Goal: Transaction & Acquisition: Book appointment/travel/reservation

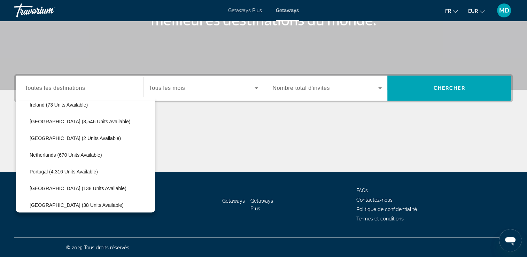
scroll to position [369, 0]
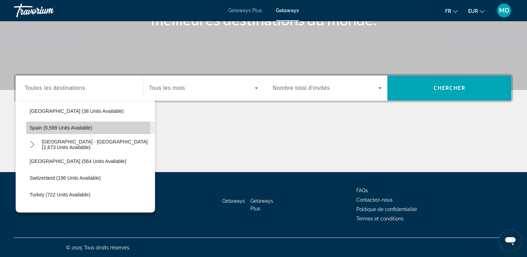
click at [74, 127] on span "Spain (5,599 units available)" at bounding box center [61, 128] width 63 height 6
type input "**********"
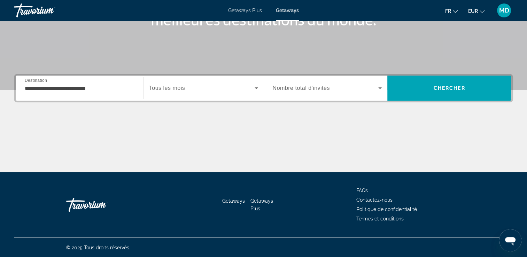
click at [186, 94] on div "Search widget" at bounding box center [203, 87] width 109 height 19
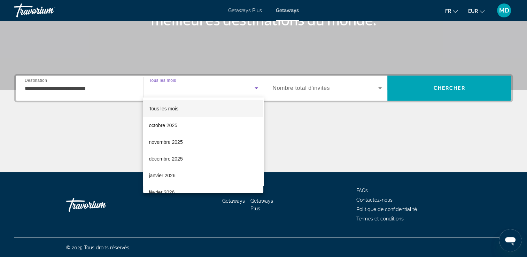
scroll to position [84, 0]
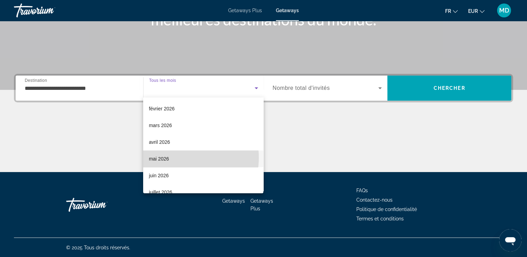
click at [173, 157] on mat-option "mai 2026" at bounding box center [203, 158] width 120 height 17
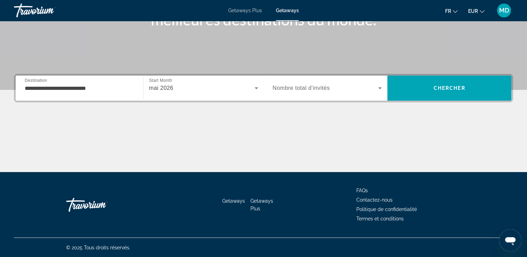
click at [327, 87] on span "Nombre total d'invités" at bounding box center [301, 88] width 57 height 6
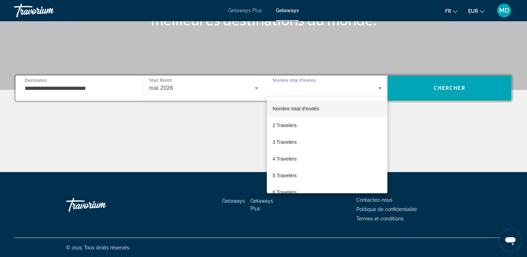
click at [387, 182] on div "Nombre total d'invités 2 Travelers 3 Travelers 4 Travelers 5 Travelers 6 Travel…" at bounding box center [327, 145] width 120 height 96
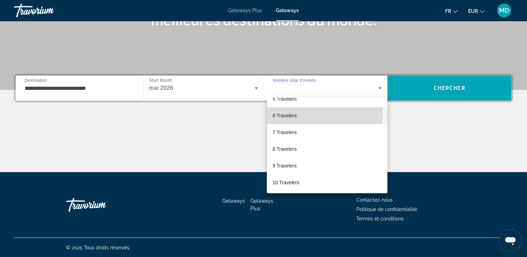
click at [293, 112] on span "6 Travelers" at bounding box center [284, 115] width 24 height 8
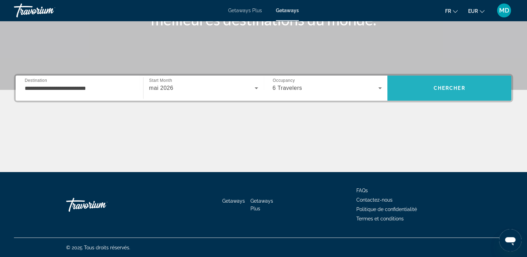
click at [441, 89] on span "Chercher" at bounding box center [449, 88] width 32 height 6
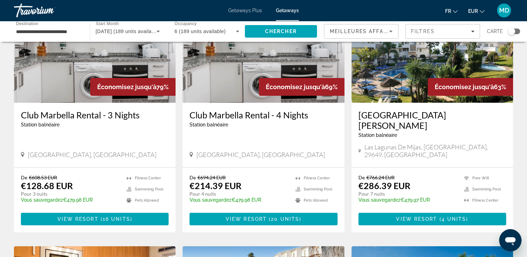
scroll to position [73, 0]
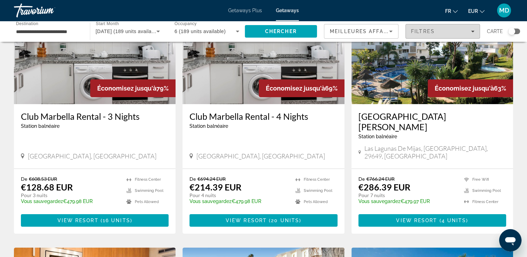
click at [442, 27] on span "Filters" at bounding box center [443, 31] width 74 height 17
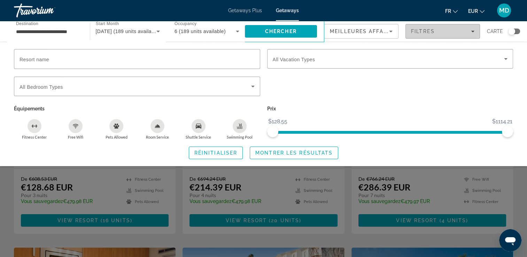
click at [448, 31] on div "Filtres" at bounding box center [442, 32] width 63 height 6
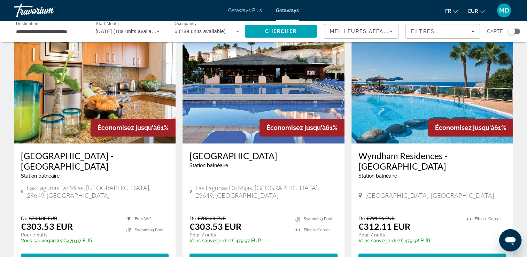
scroll to position [294, 0]
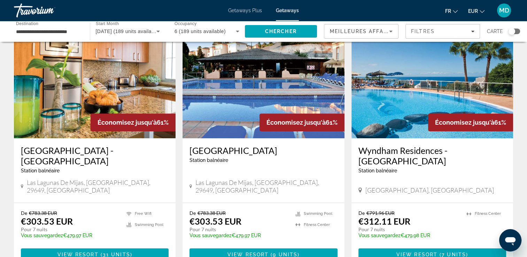
click at [447, 84] on img "Main content" at bounding box center [432, 82] width 162 height 111
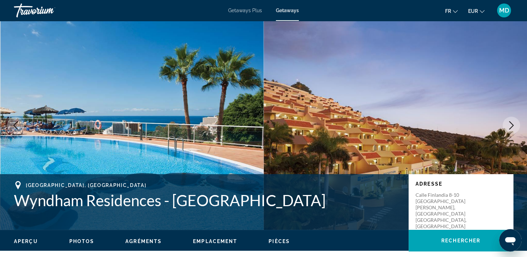
click at [512, 121] on icon "Next image" at bounding box center [511, 125] width 8 height 8
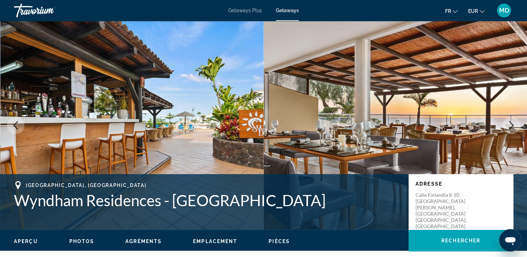
click at [512, 121] on icon "Next image" at bounding box center [511, 125] width 8 height 8
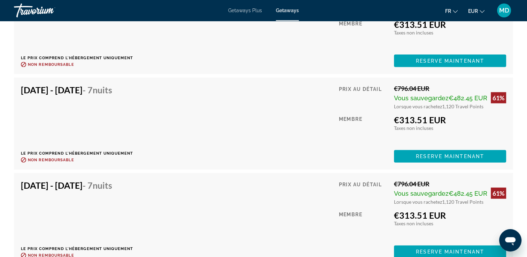
scroll to position [1543, 0]
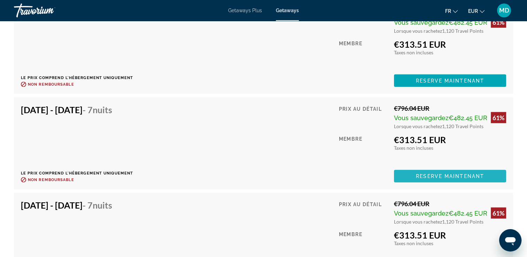
click at [468, 178] on span "Reserve maintenant" at bounding box center [450, 176] width 68 height 6
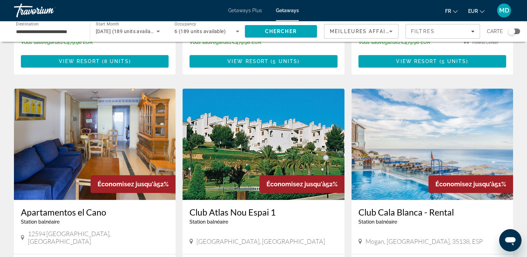
scroll to position [745, 0]
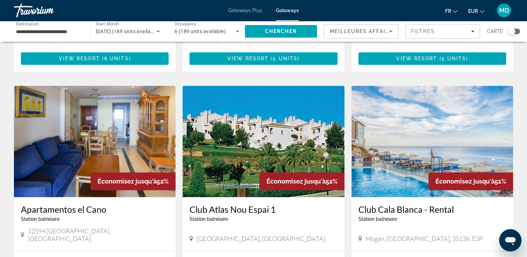
click at [471, 106] on img "Main content" at bounding box center [432, 141] width 162 height 111
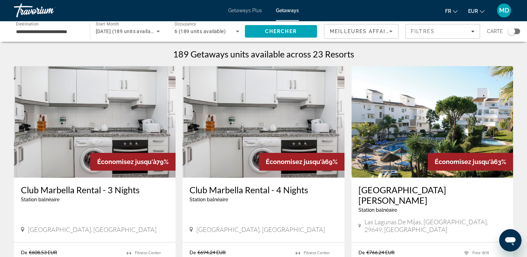
scroll to position [225, 0]
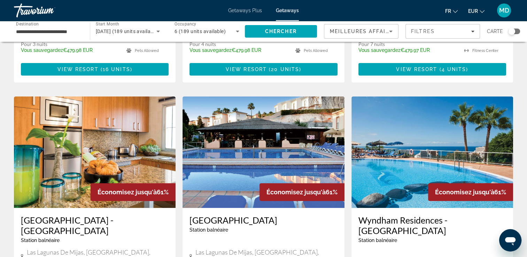
click at [466, 125] on img "Main content" at bounding box center [432, 151] width 162 height 111
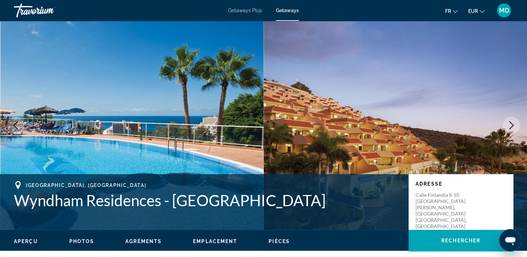
click at [507, 127] on icon "Next image" at bounding box center [511, 125] width 8 height 8
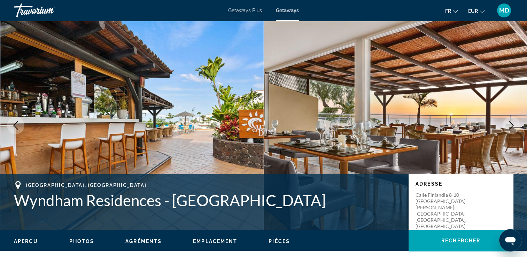
click at [507, 127] on icon "Next image" at bounding box center [511, 125] width 8 height 8
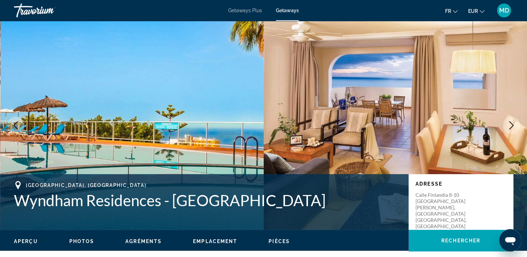
click at [507, 127] on icon "Next image" at bounding box center [511, 125] width 8 height 8
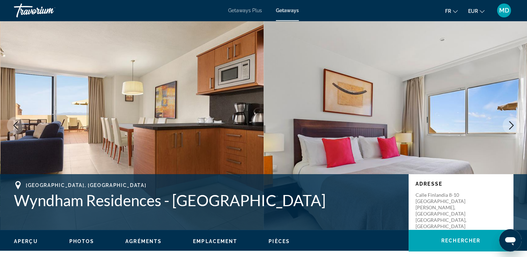
click at [507, 127] on icon "Next image" at bounding box center [511, 125] width 8 height 8
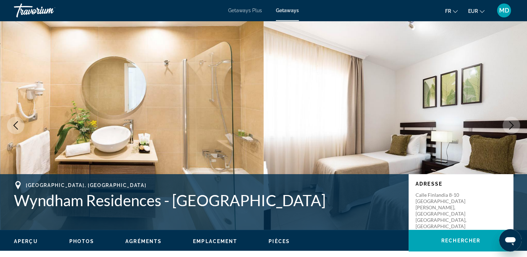
click at [508, 126] on icon "Next image" at bounding box center [511, 125] width 8 height 8
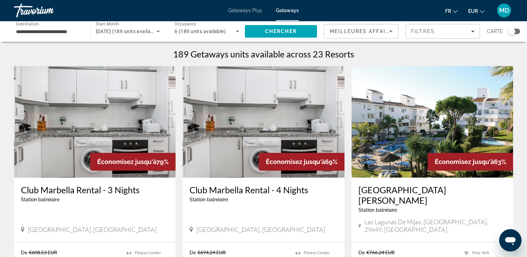
click at [520, 32] on div "**********" at bounding box center [263, 31] width 527 height 21
click at [513, 32] on div "Search widget" at bounding box center [511, 31] width 7 height 7
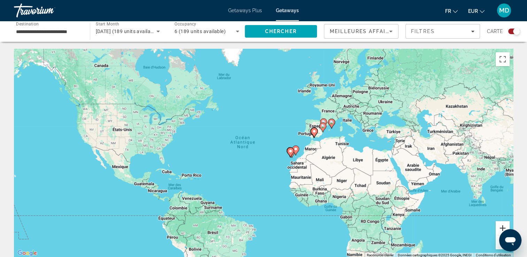
click at [505, 224] on button "Zoom avant" at bounding box center [502, 228] width 14 height 14
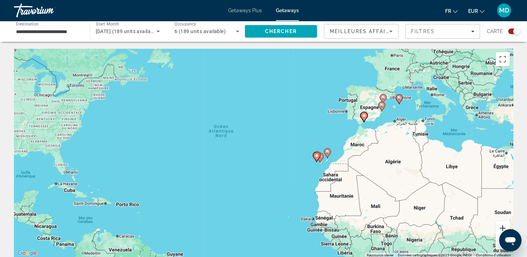
click at [505, 224] on button "Zoom avant" at bounding box center [502, 228] width 14 height 14
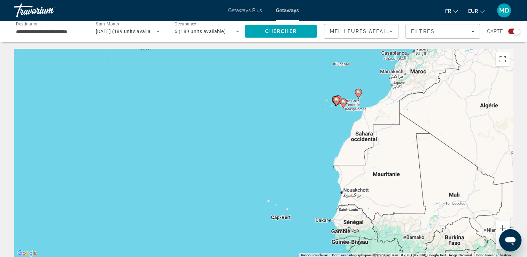
drag, startPoint x: 444, startPoint y: 183, endPoint x: 409, endPoint y: 116, distance: 75.7
click at [409, 116] on div "Pour activer le glissement avec le clavier, appuyez sur Alt+Entrée. Une fois ce…" at bounding box center [263, 153] width 499 height 209
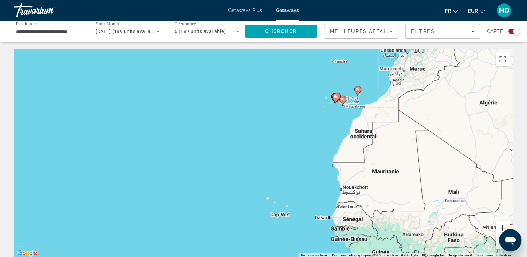
click at [503, 228] on button "Zoom avant" at bounding box center [502, 228] width 14 height 14
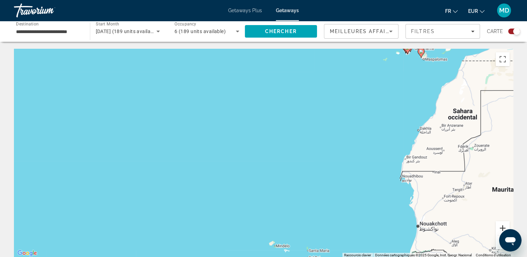
click at [503, 228] on button "Zoom avant" at bounding box center [502, 228] width 14 height 14
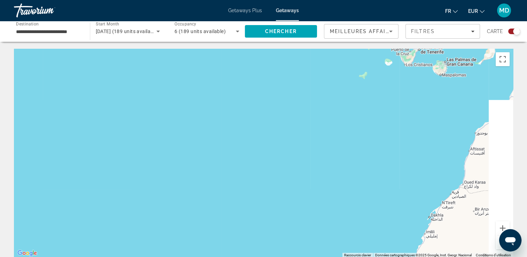
drag, startPoint x: 453, startPoint y: 75, endPoint x: 290, endPoint y: 203, distance: 207.5
click at [290, 203] on div "Main content" at bounding box center [263, 153] width 499 height 209
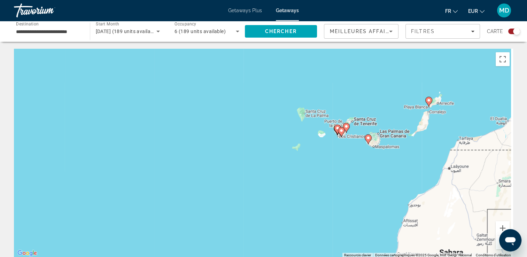
drag, startPoint x: 452, startPoint y: 89, endPoint x: 376, endPoint y: 177, distance: 116.2
click at [376, 177] on div "Pour activer le glissement avec le clavier, appuyez sur Alt+Entrée. Une fois ce…" at bounding box center [263, 153] width 499 height 209
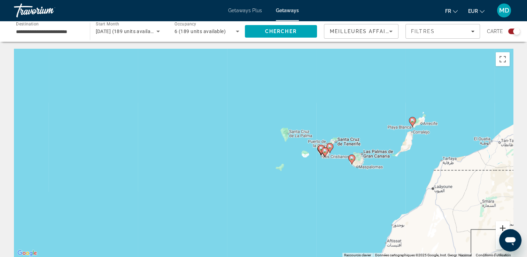
click at [503, 226] on button "Zoom avant" at bounding box center [502, 228] width 14 height 14
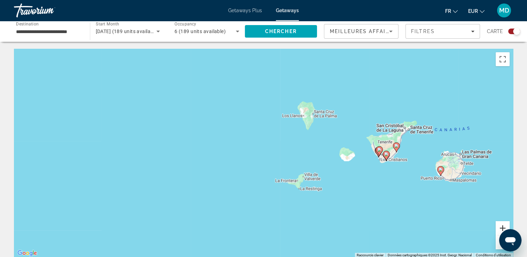
click at [503, 226] on button "Zoom avant" at bounding box center [502, 228] width 14 height 14
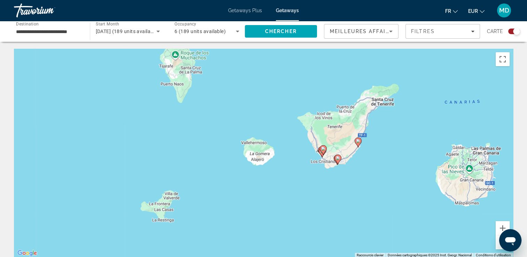
drag, startPoint x: 466, startPoint y: 167, endPoint x: 274, endPoint y: 165, distance: 192.2
click at [274, 165] on div "Pour activer le glissement avec le clavier, appuyez sur Alt+Entrée. Une fois ce…" at bounding box center [263, 153] width 499 height 209
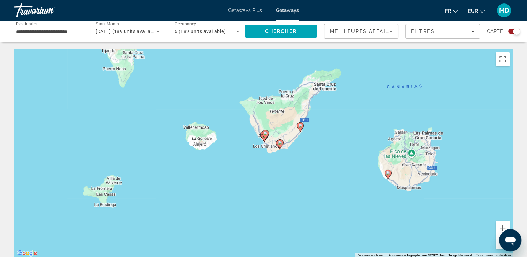
drag, startPoint x: 406, startPoint y: 155, endPoint x: 345, endPoint y: 139, distance: 62.6
click at [345, 139] on div "Pour activer le glissement avec le clavier, appuyez sur Alt+Entrée. Une fois ce…" at bounding box center [263, 153] width 499 height 209
click at [501, 227] on button "Zoom avant" at bounding box center [502, 228] width 14 height 14
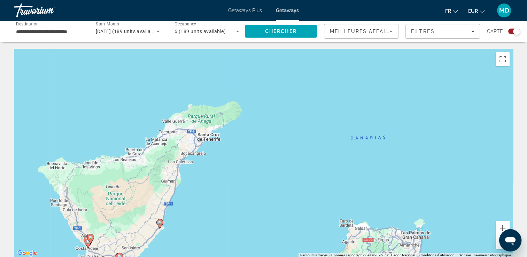
drag, startPoint x: 466, startPoint y: 85, endPoint x: 273, endPoint y: 215, distance: 232.5
click at [273, 215] on div "Pour activer le glissement avec le clavier, appuyez sur Alt+Entrée. Une fois ce…" at bounding box center [263, 153] width 499 height 209
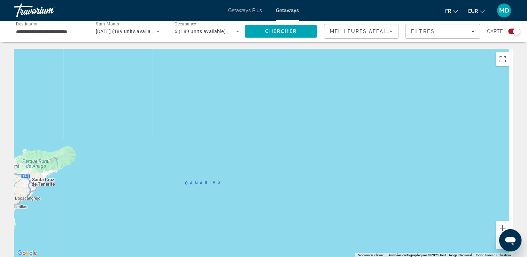
drag, startPoint x: 433, startPoint y: 128, endPoint x: 263, endPoint y: 161, distance: 173.4
click at [263, 161] on div "Pour activer le glissement avec le clavier, appuyez sur Alt+Entrée. Une fois ce…" at bounding box center [263, 153] width 499 height 209
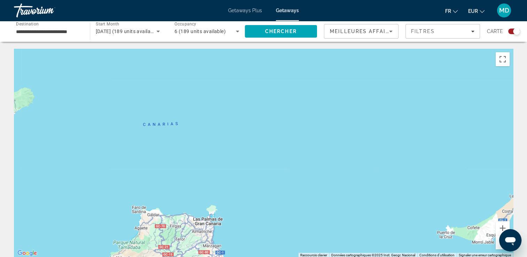
drag, startPoint x: 319, startPoint y: 211, endPoint x: 215, endPoint y: 91, distance: 158.2
click at [215, 91] on div "Pour activer le glissement avec le clavier, appuyez sur Alt+Entrée. Une fois ce…" at bounding box center [263, 153] width 499 height 209
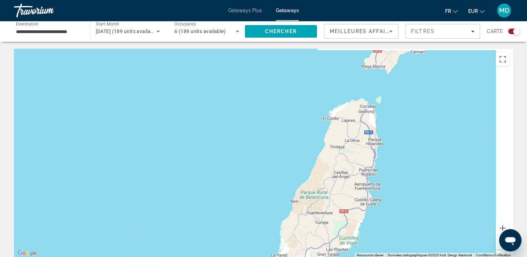
drag, startPoint x: 340, startPoint y: 88, endPoint x: 150, endPoint y: 214, distance: 227.6
click at [150, 214] on div "Pour activer le glissement avec le clavier, appuyez sur Alt+Entrée. Une fois ce…" at bounding box center [263, 153] width 499 height 209
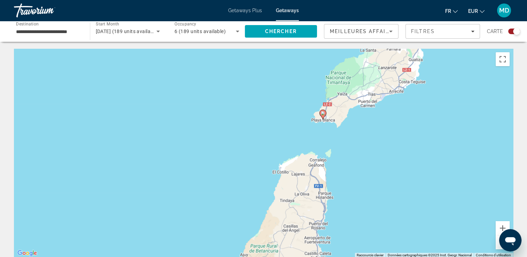
drag, startPoint x: 344, startPoint y: 119, endPoint x: 299, endPoint y: 172, distance: 69.4
click at [299, 172] on div "Pour activer le glissement avec le clavier, appuyez sur Alt+Entrée. Une fois ce…" at bounding box center [263, 153] width 499 height 209
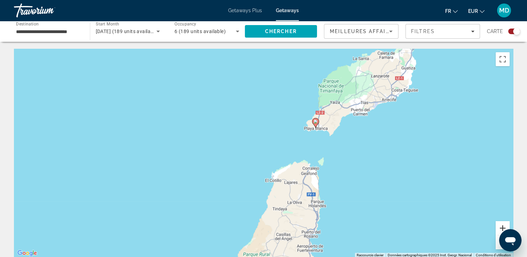
click at [503, 228] on button "Zoom avant" at bounding box center [502, 228] width 14 height 14
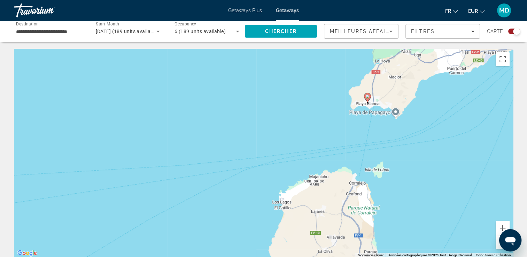
click at [365, 97] on image "Main content" at bounding box center [367, 96] width 4 height 4
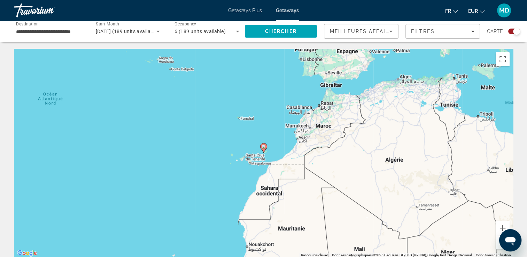
click at [263, 148] on image "Main content" at bounding box center [263, 146] width 4 height 4
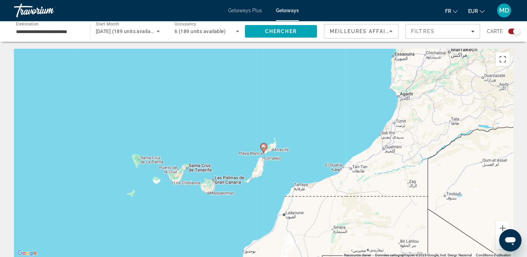
click at [263, 148] on image "Main content" at bounding box center [263, 146] width 4 height 4
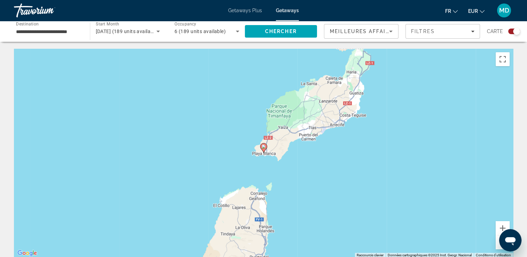
click at [263, 148] on image "Main content" at bounding box center [263, 146] width 4 height 4
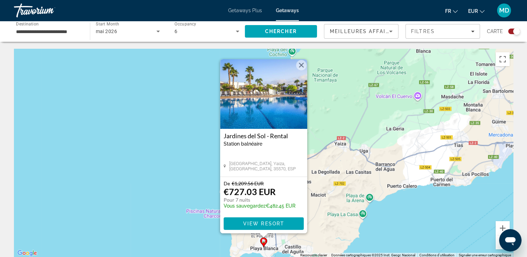
click at [301, 65] on button "Fermer" at bounding box center [301, 65] width 10 height 10
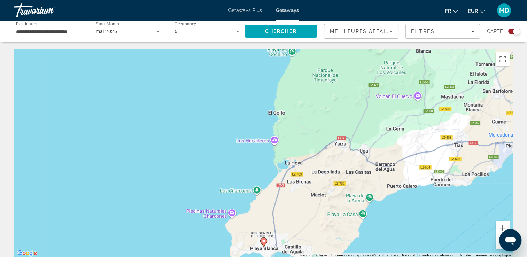
click at [264, 245] on icon "Main content" at bounding box center [263, 242] width 6 height 9
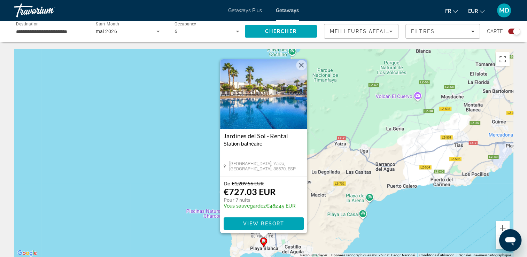
click at [302, 65] on button "Fermer" at bounding box center [301, 65] width 10 height 10
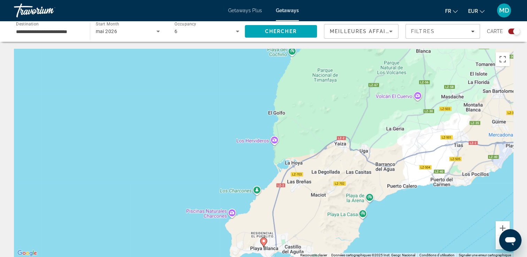
click at [496, 243] on button "Zoom arrière" at bounding box center [502, 242] width 14 height 14
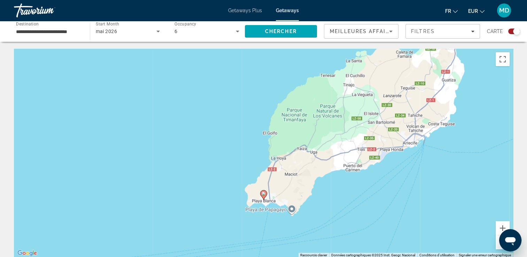
click at [496, 243] on button "Zoom arrière" at bounding box center [502, 242] width 14 height 14
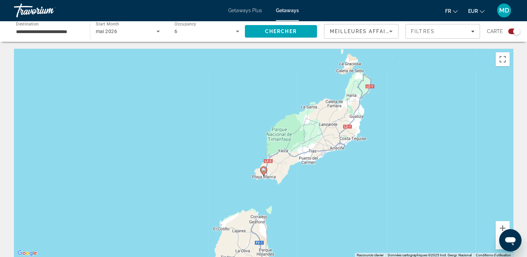
click at [496, 243] on button "Zoom arrière" at bounding box center [502, 242] width 14 height 14
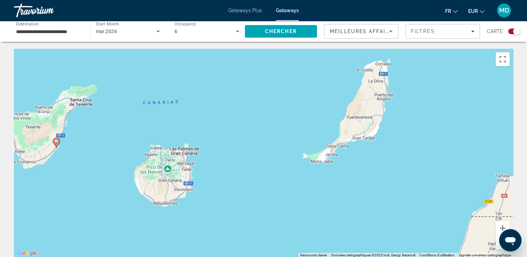
drag, startPoint x: 256, startPoint y: 207, endPoint x: 384, endPoint y: 76, distance: 183.2
click at [384, 76] on div "Pour activer le glissement avec le clavier, appuyez sur Alt+Entrée. Une fois ce…" at bounding box center [263, 153] width 499 height 209
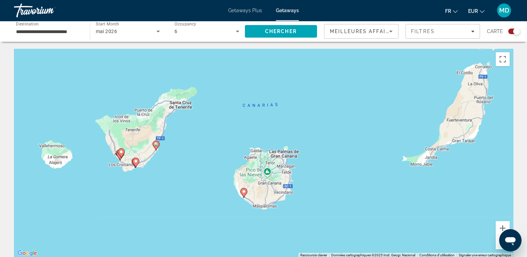
drag, startPoint x: 76, startPoint y: 144, endPoint x: 178, endPoint y: 151, distance: 101.9
click at [178, 151] on div "Pour activer le glissement avec le clavier, appuyez sur Alt+Entrée. Une fois ce…" at bounding box center [263, 153] width 499 height 209
click at [245, 195] on gmp-advanced-marker "Main content" at bounding box center [243, 193] width 7 height 10
type input "**********"
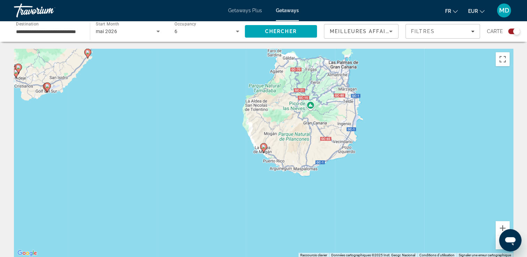
click at [261, 147] on image "Main content" at bounding box center [263, 146] width 4 height 4
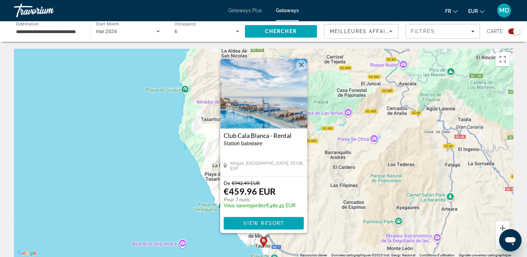
click at [303, 63] on button "Fermer" at bounding box center [301, 65] width 10 height 10
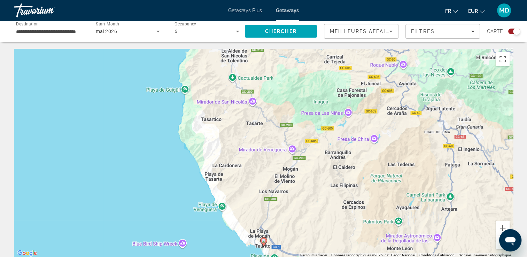
click at [497, 240] on button "Zoom arrière" at bounding box center [502, 242] width 14 height 14
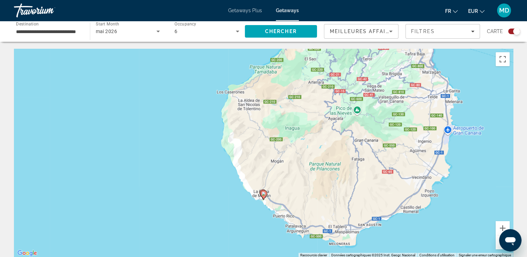
click at [497, 240] on button "Zoom arrière" at bounding box center [502, 242] width 14 height 14
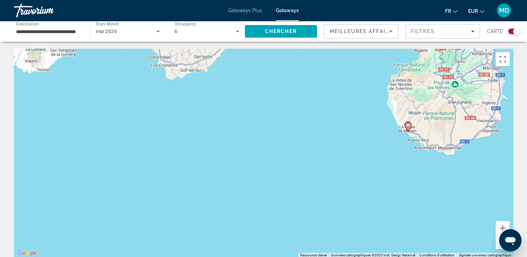
drag, startPoint x: 176, startPoint y: 139, endPoint x: 338, endPoint y: 109, distance: 165.3
click at [338, 109] on div "Pour activer le glissement avec le clavier, appuyez sur Alt+Entrée. Une fois ce…" at bounding box center [263, 153] width 499 height 209
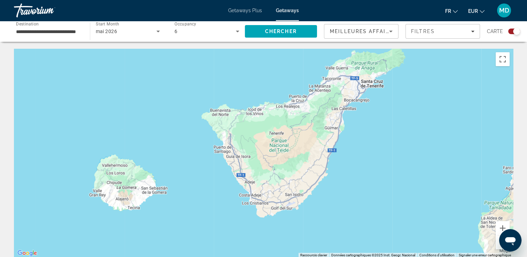
drag, startPoint x: 163, startPoint y: 157, endPoint x: 238, endPoint y: 274, distance: 139.5
click at [238, 257] on html "**********" at bounding box center [263, 128] width 527 height 257
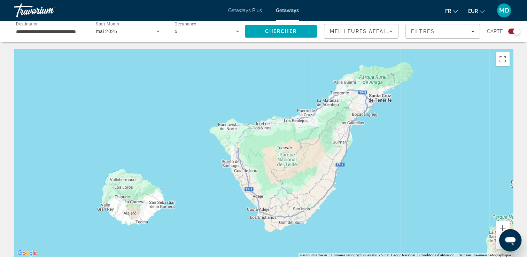
click at [327, 147] on div "Pour activer le glissement avec le clavier, appuyez sur Alt+Entrée. Une fois ce…" at bounding box center [263, 153] width 499 height 209
click at [515, 33] on div "Search widget" at bounding box center [516, 31] width 7 height 7
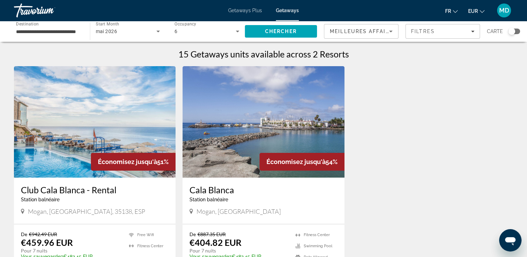
click at [515, 33] on div "Search widget" at bounding box center [514, 32] width 12 height 6
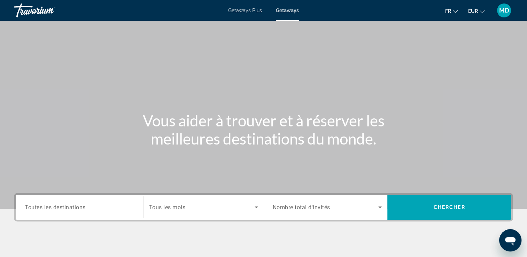
click at [68, 205] on span "Toutes les destinations" at bounding box center [55, 207] width 61 height 7
click at [68, 205] on input "Destination Toutes les destinations" at bounding box center [79, 207] width 109 height 8
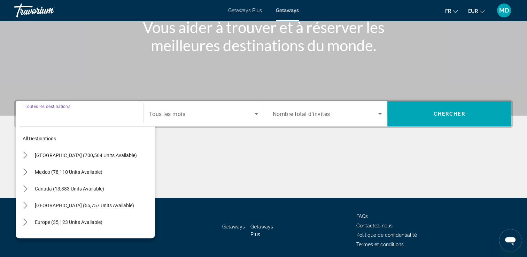
scroll to position [119, 0]
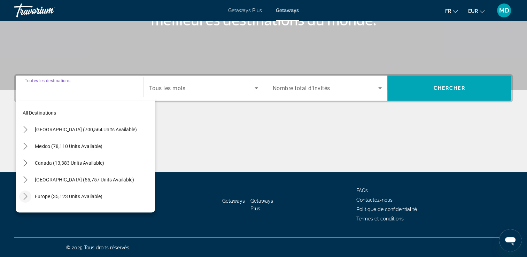
click at [25, 197] on icon "Toggle Europe (35,123 units available) submenu" at bounding box center [25, 196] width 7 height 7
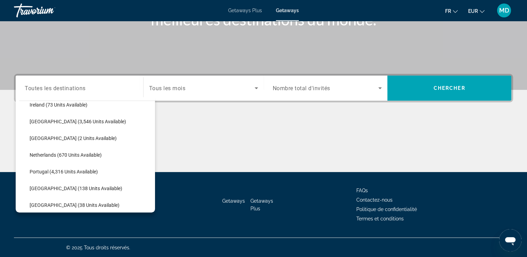
scroll to position [369, 0]
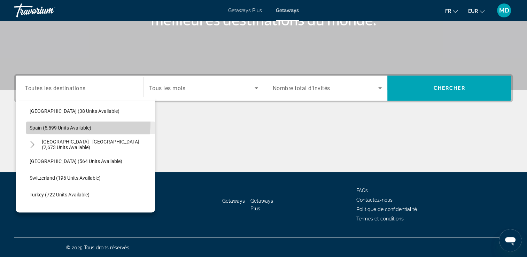
click at [51, 122] on span "Select destination: Spain (5,599 units available)" at bounding box center [90, 127] width 129 height 17
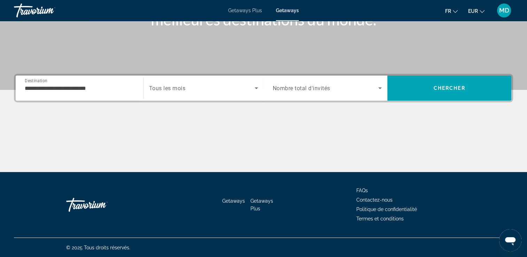
click at [42, 93] on div "**********" at bounding box center [79, 88] width 109 height 20
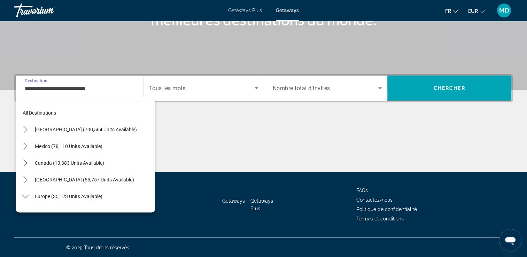
scroll to position [342, 0]
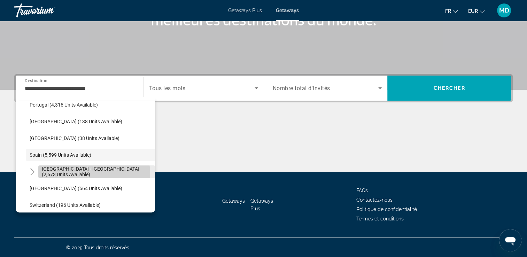
click at [63, 175] on span "Select destination: Spain - Canary Islands (2,673 units available)" at bounding box center [96, 171] width 117 height 17
type input "**********"
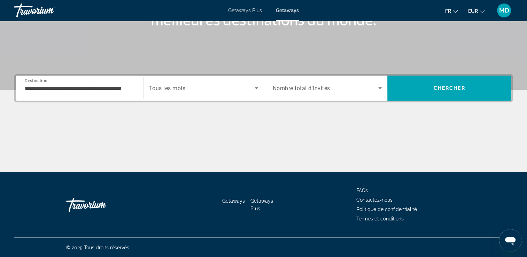
click at [182, 93] on div "Search widget" at bounding box center [203, 87] width 109 height 19
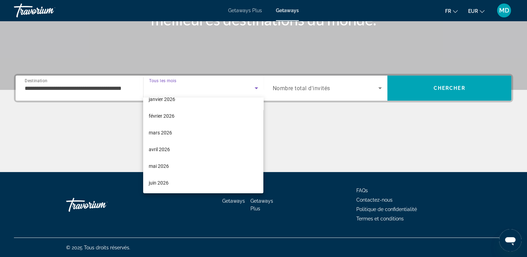
scroll to position [84, 0]
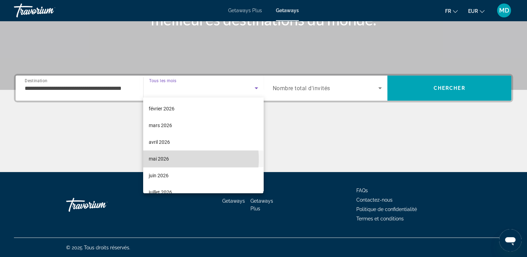
click at [179, 159] on mat-option "mai 2026" at bounding box center [203, 158] width 120 height 17
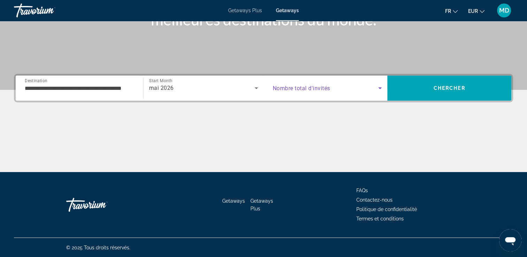
click at [323, 91] on span "Search widget" at bounding box center [326, 88] width 106 height 8
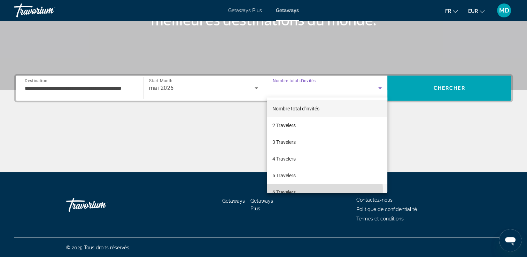
click at [305, 190] on mat-option "6 Travelers" at bounding box center [327, 192] width 120 height 17
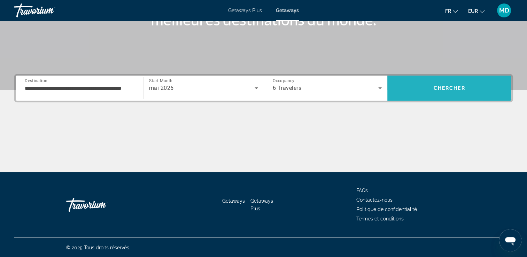
click at [409, 86] on span "Search" at bounding box center [449, 88] width 124 height 17
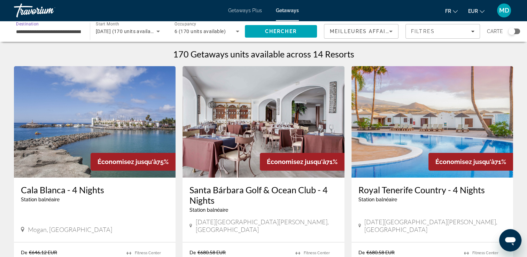
click at [44, 30] on input "**********" at bounding box center [48, 32] width 65 height 8
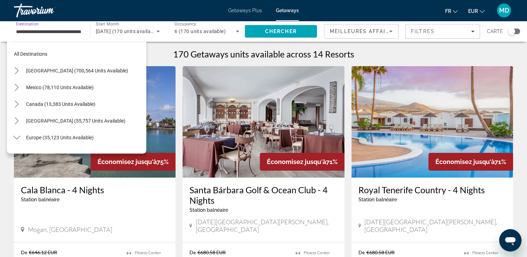
scroll to position [359, 0]
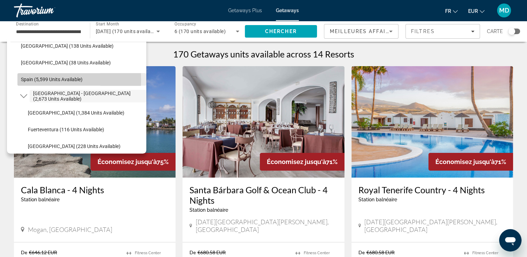
click at [32, 80] on span "Spain (5,599 units available)" at bounding box center [52, 80] width 62 height 6
type input "**********"
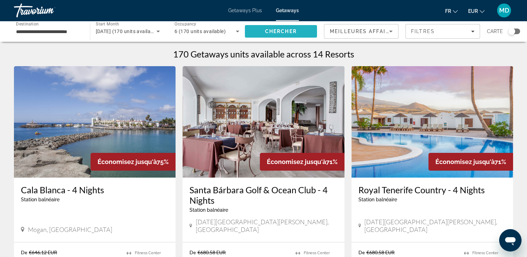
click at [294, 31] on span "Chercher" at bounding box center [281, 32] width 32 height 6
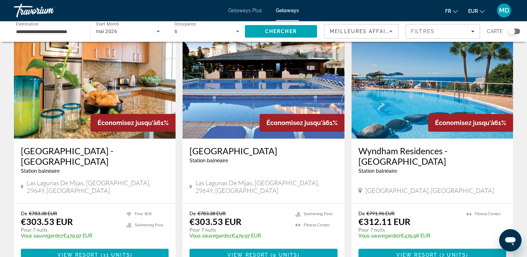
scroll to position [300, 0]
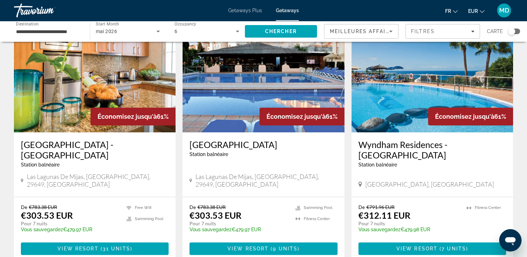
click at [432, 69] on img "Main content" at bounding box center [432, 76] width 162 height 111
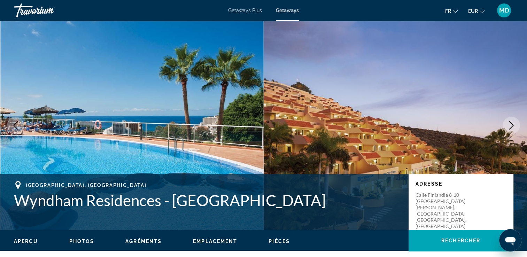
click at [517, 131] on button "Next image" at bounding box center [510, 125] width 17 height 17
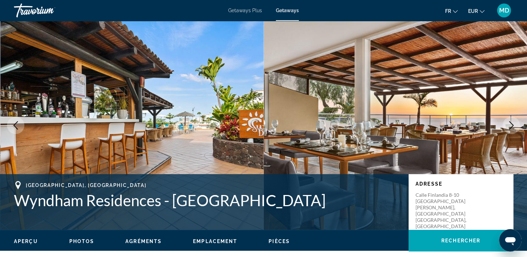
click at [517, 131] on button "Next image" at bounding box center [510, 125] width 17 height 17
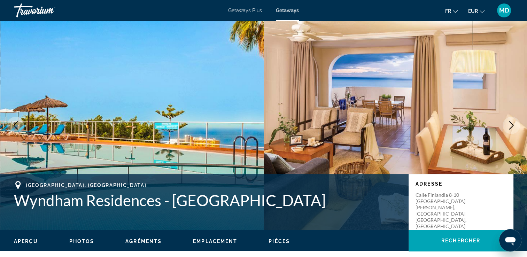
click at [517, 131] on button "Next image" at bounding box center [510, 125] width 17 height 17
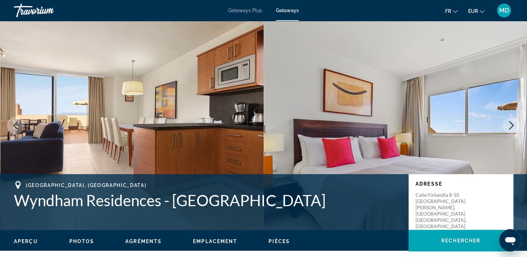
click at [517, 131] on button "Next image" at bounding box center [510, 125] width 17 height 17
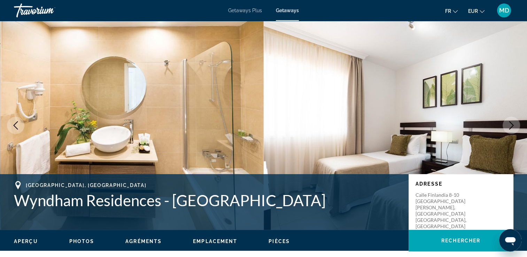
click at [517, 131] on button "Next image" at bounding box center [510, 125] width 17 height 17
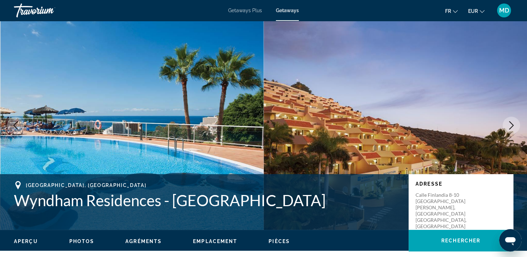
click at [517, 131] on button "Next image" at bounding box center [510, 125] width 17 height 17
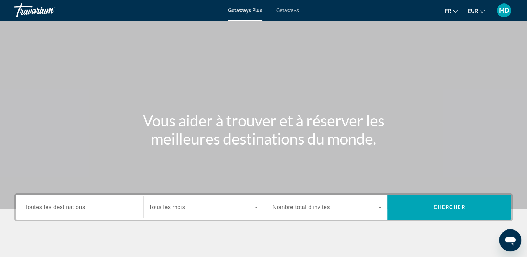
click at [290, 12] on span "Getaways" at bounding box center [287, 11] width 23 height 6
click at [82, 209] on span "Toutes les destinations" at bounding box center [55, 207] width 60 height 6
click at [82, 209] on input "Destination Toutes les destinations" at bounding box center [79, 207] width 109 height 8
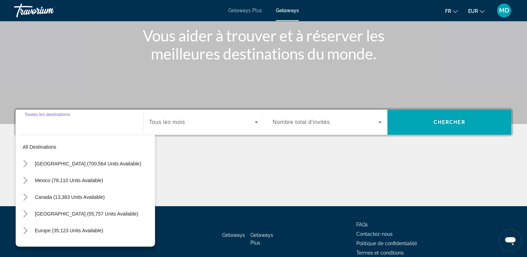
scroll to position [119, 0]
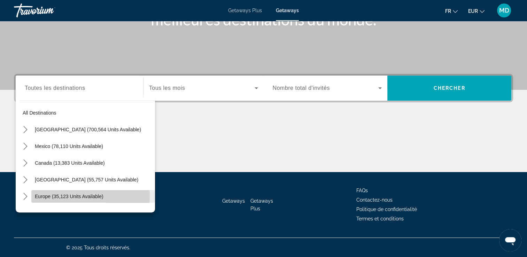
click at [39, 196] on span "Europe (35,123 units available)" at bounding box center [69, 197] width 69 height 6
type input "**********"
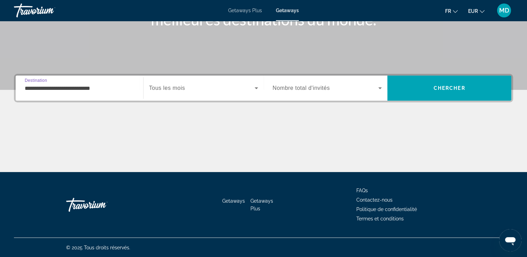
click at [205, 89] on span "Search widget" at bounding box center [201, 88] width 105 height 8
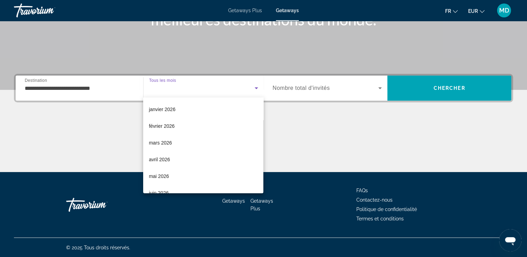
scroll to position [84, 0]
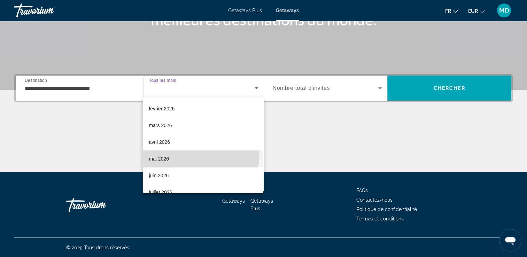
click at [162, 151] on mat-option "mai 2026" at bounding box center [203, 158] width 120 height 17
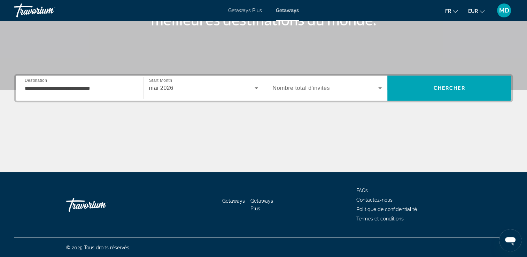
click at [305, 87] on span "Nombre total d'invités" at bounding box center [301, 88] width 57 height 6
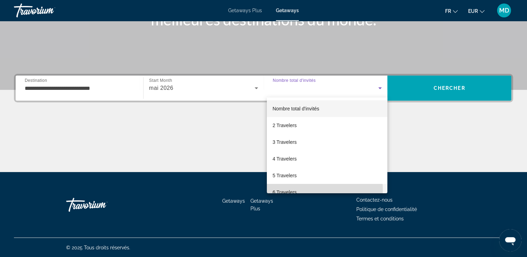
click at [285, 190] on span "6 Travelers" at bounding box center [284, 192] width 24 height 8
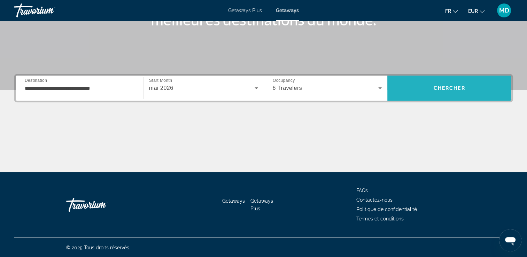
click at [431, 88] on span "Search" at bounding box center [449, 88] width 124 height 17
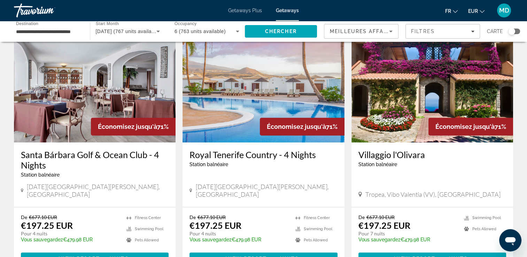
scroll to position [277, 0]
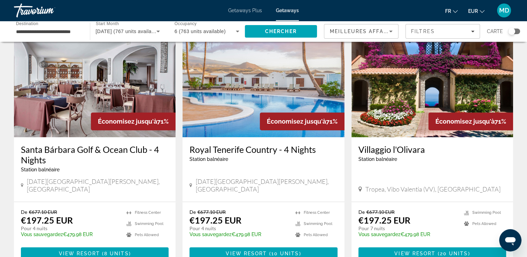
click at [135, 95] on img "Main content" at bounding box center [95, 81] width 162 height 111
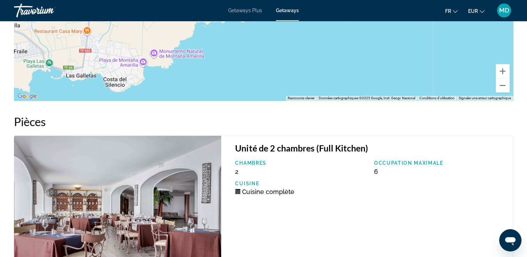
scroll to position [191, 0]
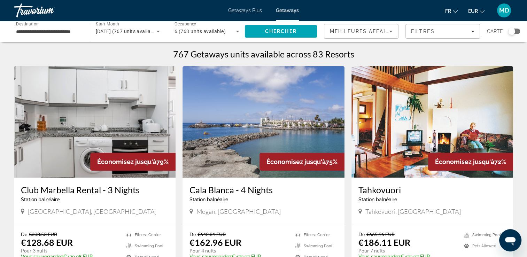
scroll to position [225, 0]
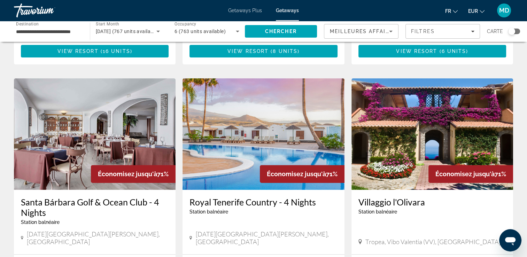
click at [463, 105] on img "Main content" at bounding box center [432, 133] width 162 height 111
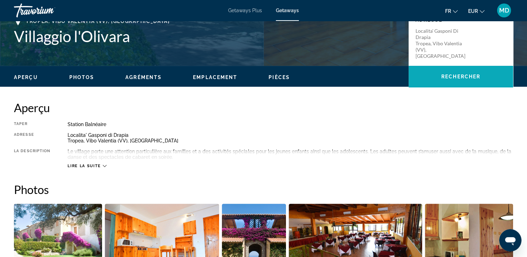
scroll to position [225, 0]
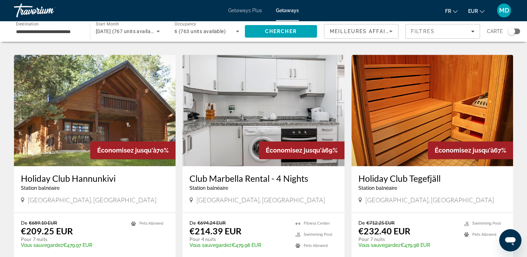
scroll to position [752, 0]
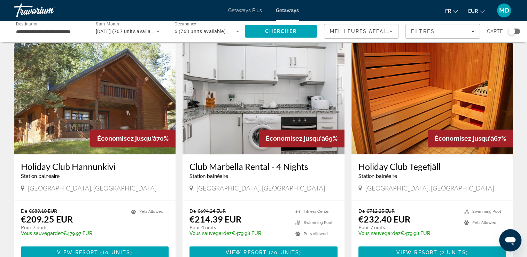
click at [120, 84] on img "Main content" at bounding box center [95, 98] width 162 height 111
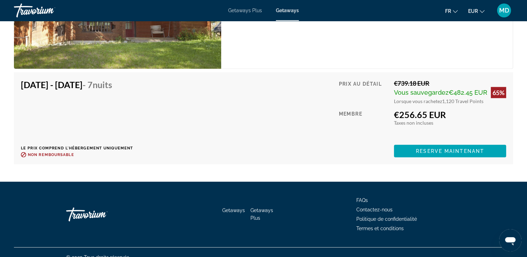
scroll to position [1873, 0]
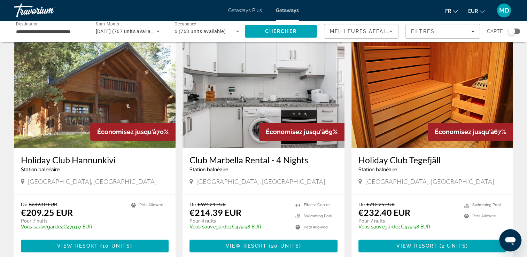
scroll to position [775, 0]
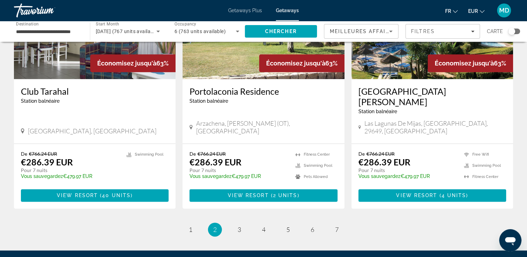
scroll to position [826, 0]
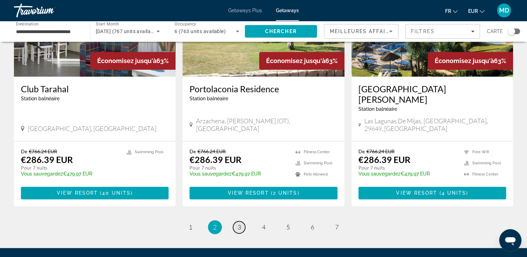
click at [238, 223] on span "3" at bounding box center [238, 227] width 3 height 8
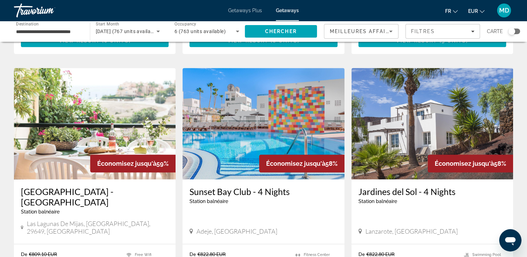
scroll to position [416, 0]
